Goal: Task Accomplishment & Management: Use online tool/utility

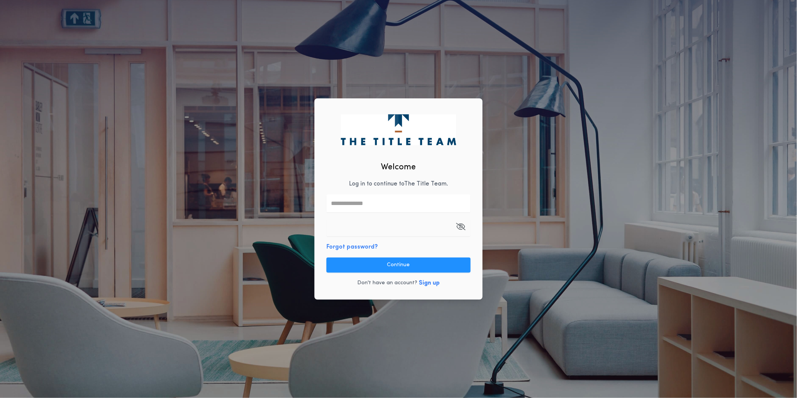
click at [386, 194] on input "text" at bounding box center [398, 203] width 144 height 18
type input "**********"
click at [420, 267] on button "Continue" at bounding box center [398, 264] width 144 height 15
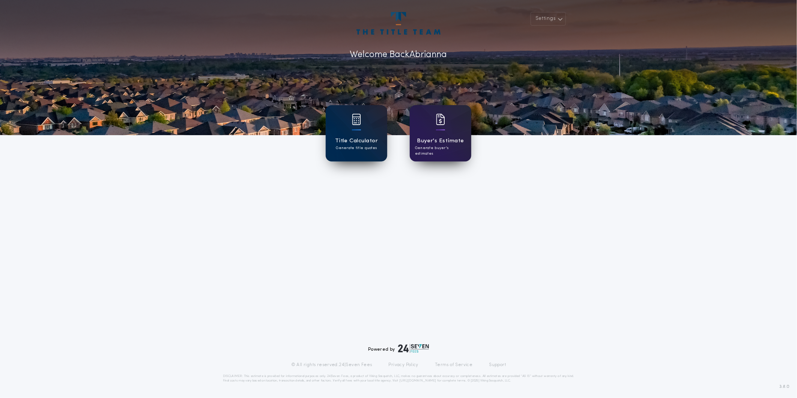
click at [351, 126] on div "Title Calculator Generate title quotes" at bounding box center [357, 133] width 62 height 56
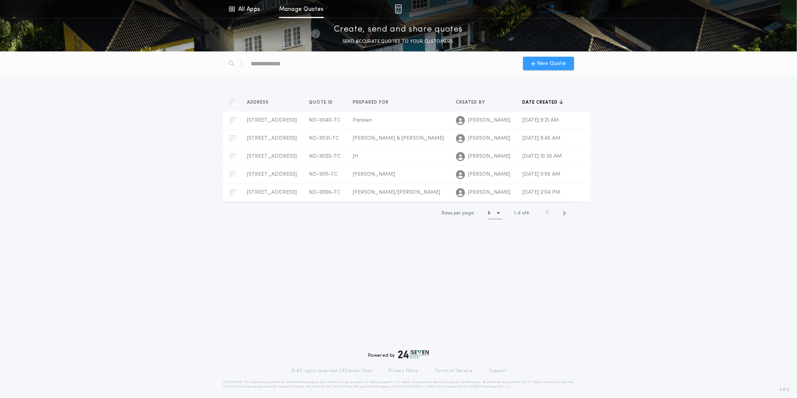
click at [556, 62] on span "New Quote" at bounding box center [551, 64] width 29 height 8
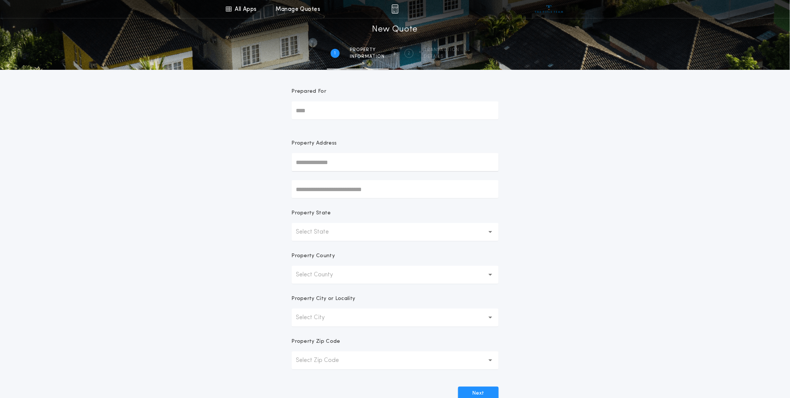
click at [373, 110] on input "Prepared For" at bounding box center [395, 110] width 207 height 18
type input "*******"
type input "**********"
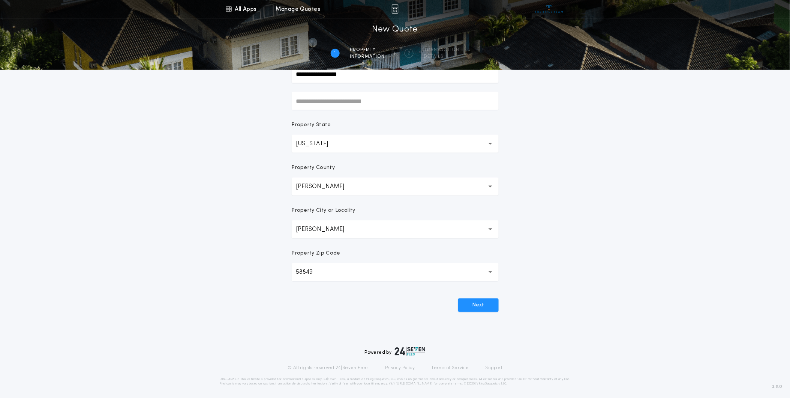
scroll to position [91, 0]
click at [479, 302] on button "Next" at bounding box center [478, 303] width 41 height 14
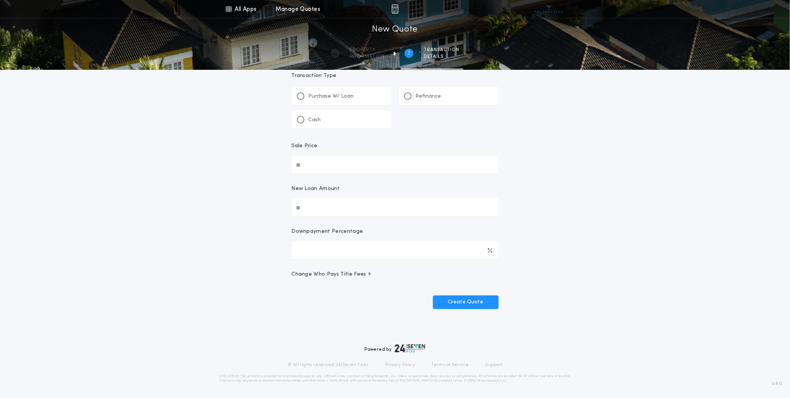
scroll to position [0, 0]
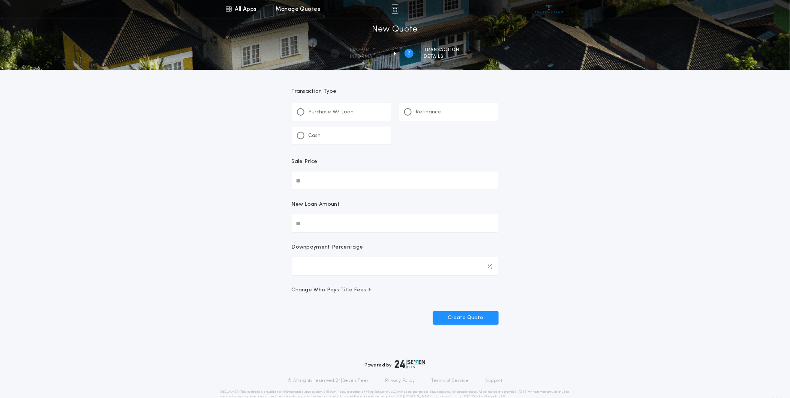
click at [418, 113] on p "Refinance" at bounding box center [429, 112] width 26 height 8
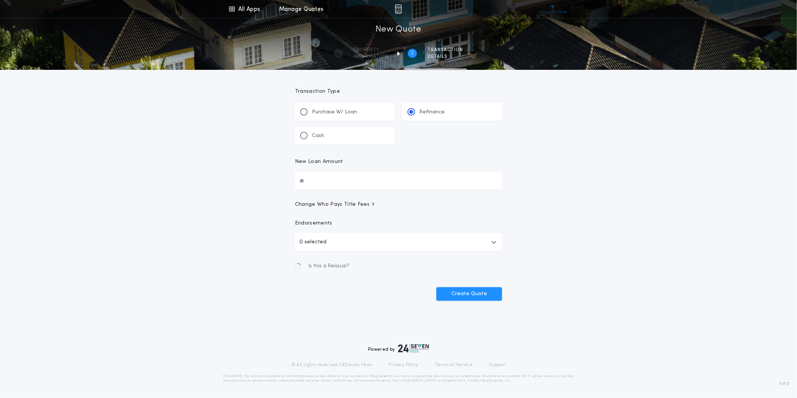
click at [356, 184] on input "New Loan Amount" at bounding box center [398, 180] width 207 height 18
type input "********"
click at [448, 274] on button "Create Quote" at bounding box center [469, 275] width 66 height 14
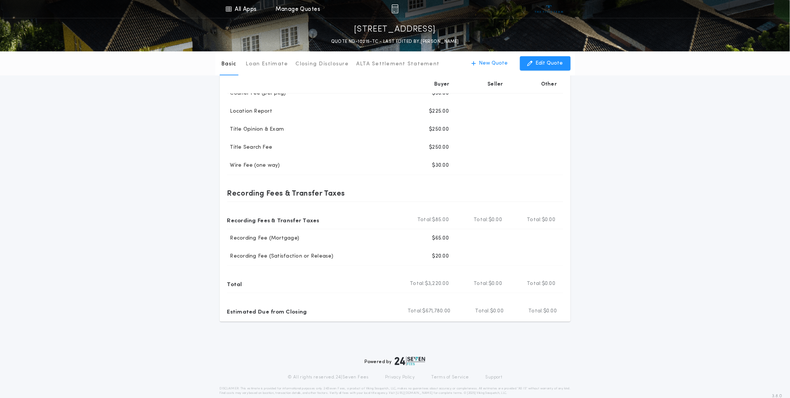
scroll to position [167, 0]
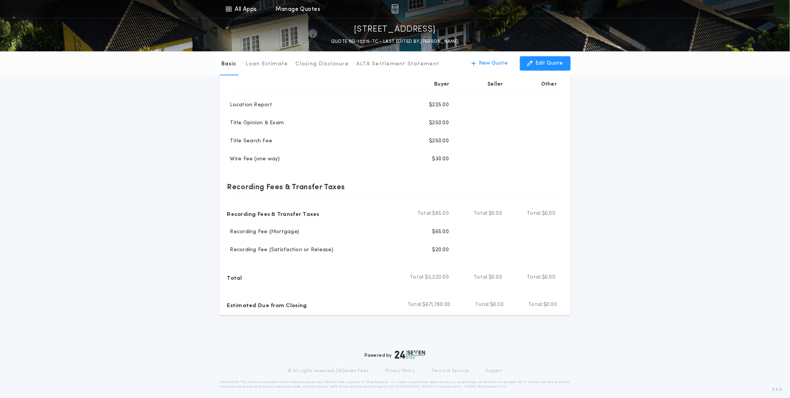
click at [600, 156] on div "Basic Loan Estimate Closing Disclosure ALTA Settlement Statement Basic New Quot…" at bounding box center [395, 100] width 790 height 430
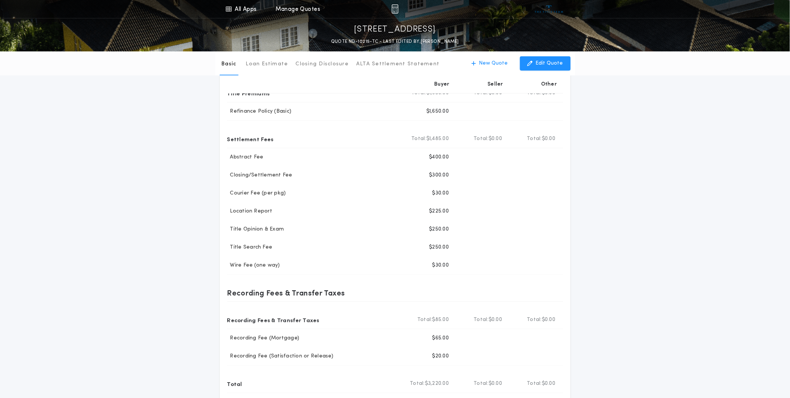
scroll to position [0, 0]
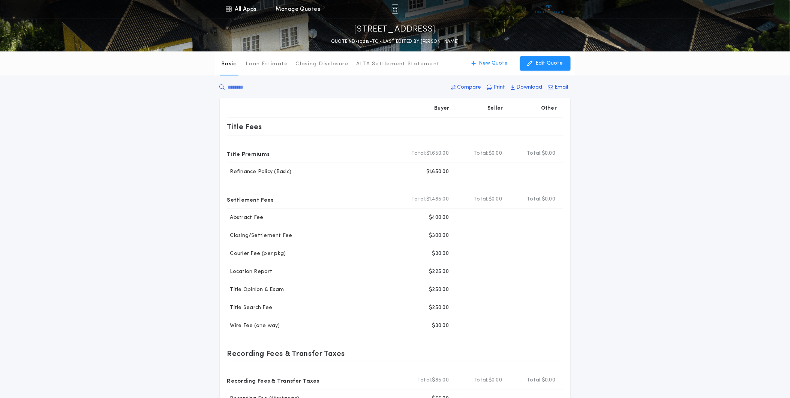
click at [673, 200] on div "Basic Loan Estimate Closing Disclosure ALTA Settlement Statement Basic New Quot…" at bounding box center [395, 266] width 790 height 430
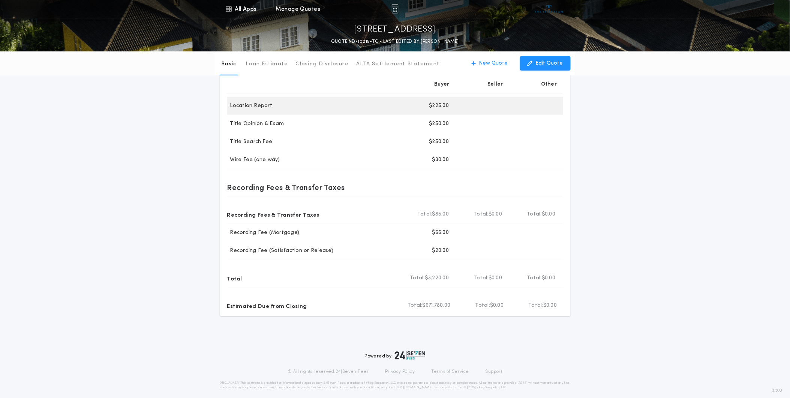
scroll to position [167, 0]
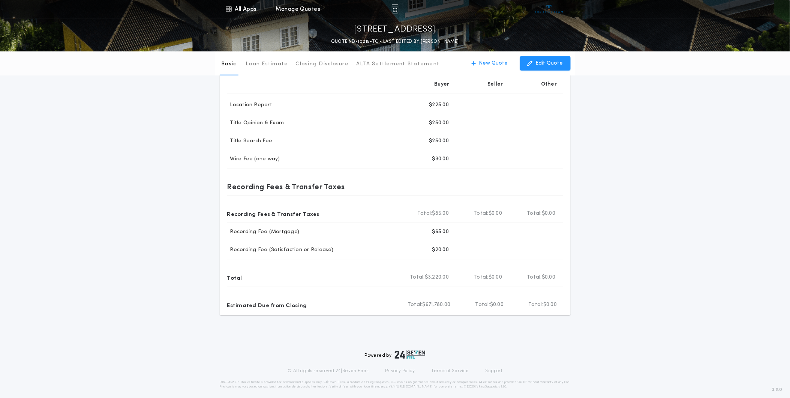
drag, startPoint x: 686, startPoint y: 288, endPoint x: 605, endPoint y: 275, distance: 81.6
click at [685, 287] on div "Basic Loan Estimate Closing Disclosure ALTA Settlement Statement Basic New Quot…" at bounding box center [395, 100] width 790 height 430
click at [540, 60] on p "Edit Quote" at bounding box center [549, 64] width 27 height 8
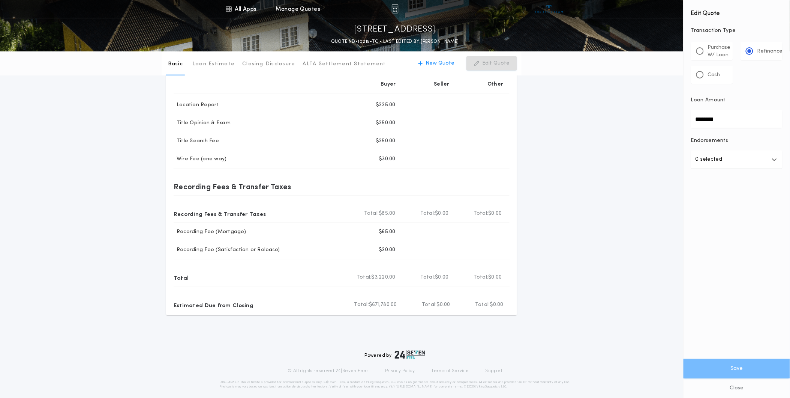
drag, startPoint x: 722, startPoint y: 120, endPoint x: 642, endPoint y: 120, distance: 80.6
click at [642, 120] on div "All Apps Title Calculator Buyer's Estimate Menu All Apps Manage Quotes [STREET_…" at bounding box center [395, 118] width 790 height 571
type input "********"
click at [719, 367] on button "Save" at bounding box center [737, 369] width 107 height 20
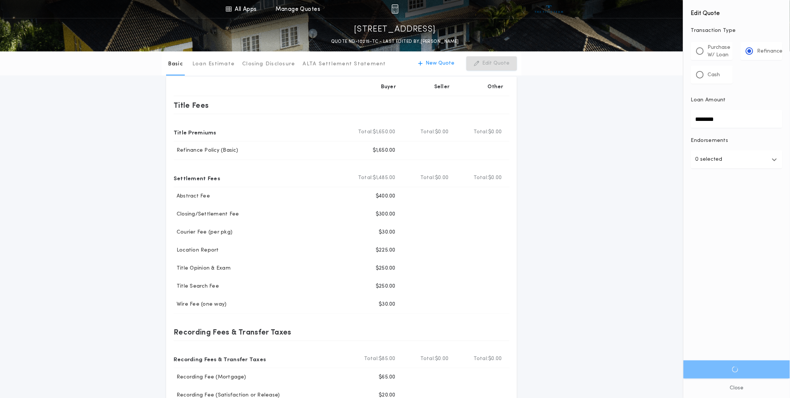
scroll to position [0, 0]
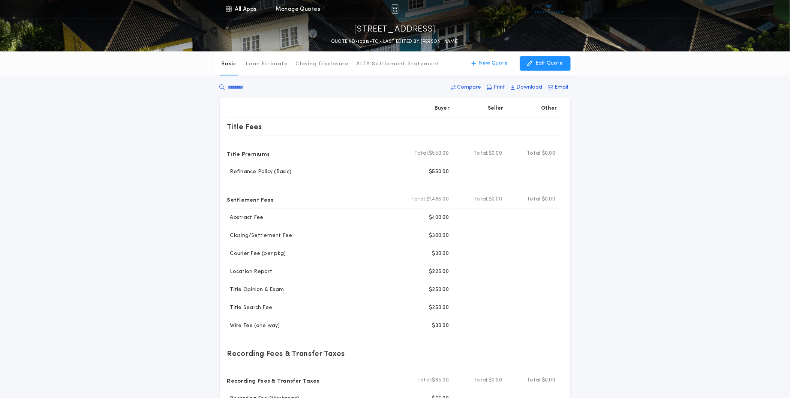
click at [175, 387] on div "Basic Loan Estimate Closing Disclosure ALTA Settlement Statement Basic New Quot…" at bounding box center [395, 266] width 790 height 430
